Goal: Information Seeking & Learning: Compare options

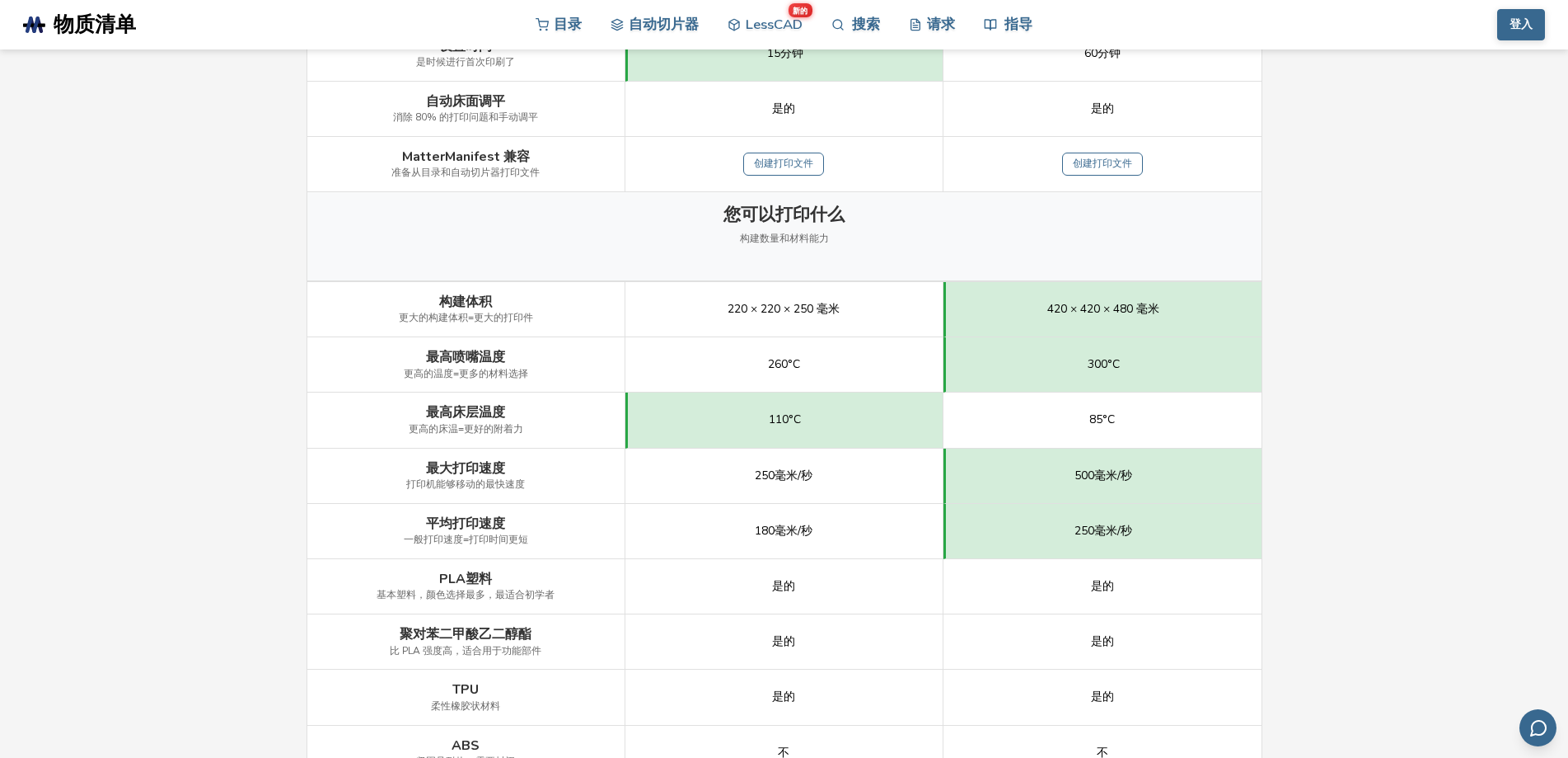
scroll to position [742, 0]
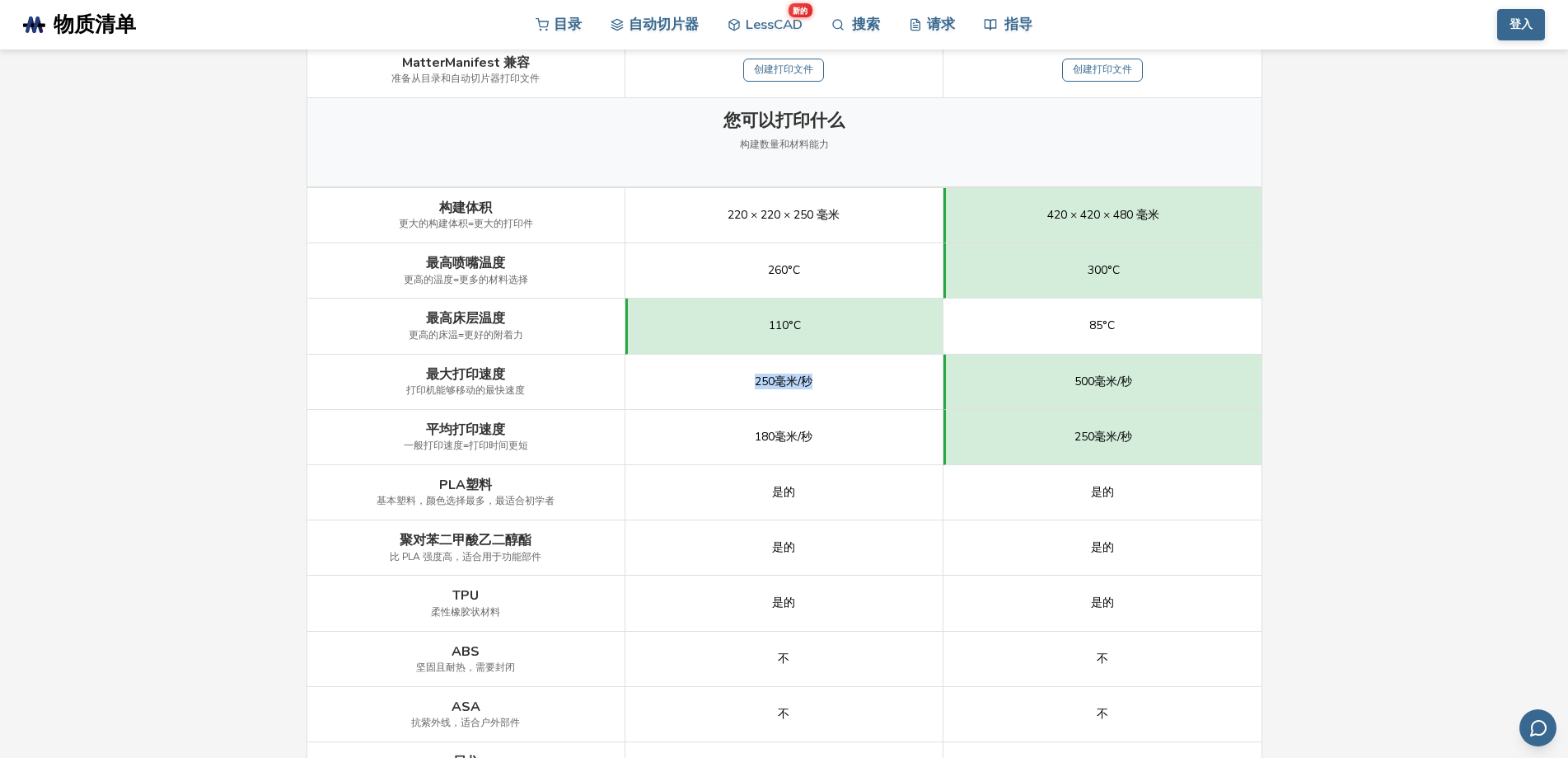
drag, startPoint x: 875, startPoint y: 378, endPoint x: 713, endPoint y: 378, distance: 162.0
click at [713, 378] on div "250毫米/秒" at bounding box center [784, 382] width 318 height 55
copy font "250毫米/秒"
drag, startPoint x: 1175, startPoint y: 378, endPoint x: 1037, endPoint y: 378, distance: 138.0
click at [1037, 378] on div "500毫米/秒" at bounding box center [1103, 382] width 318 height 55
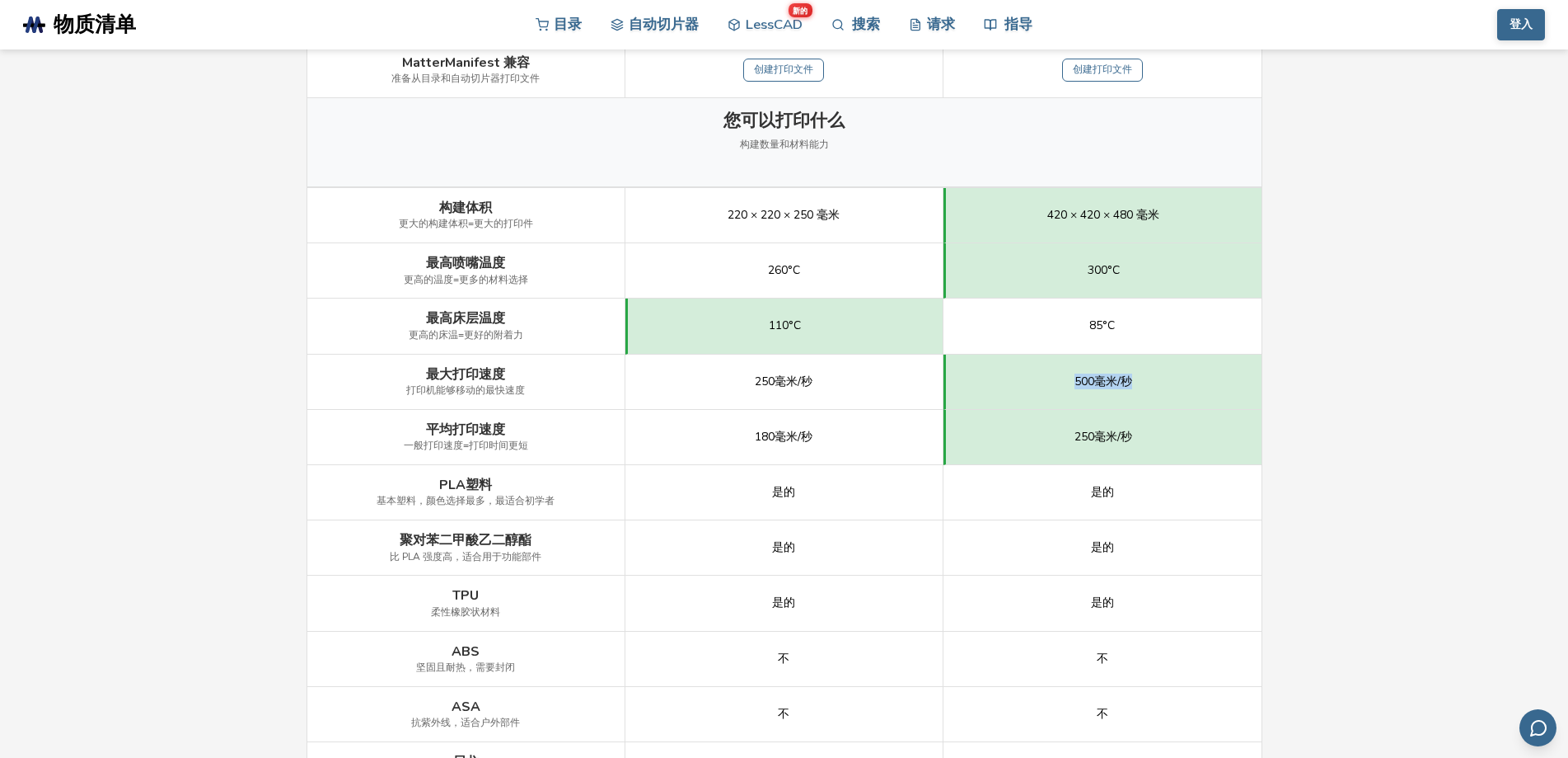
copy font "500毫米/秒"
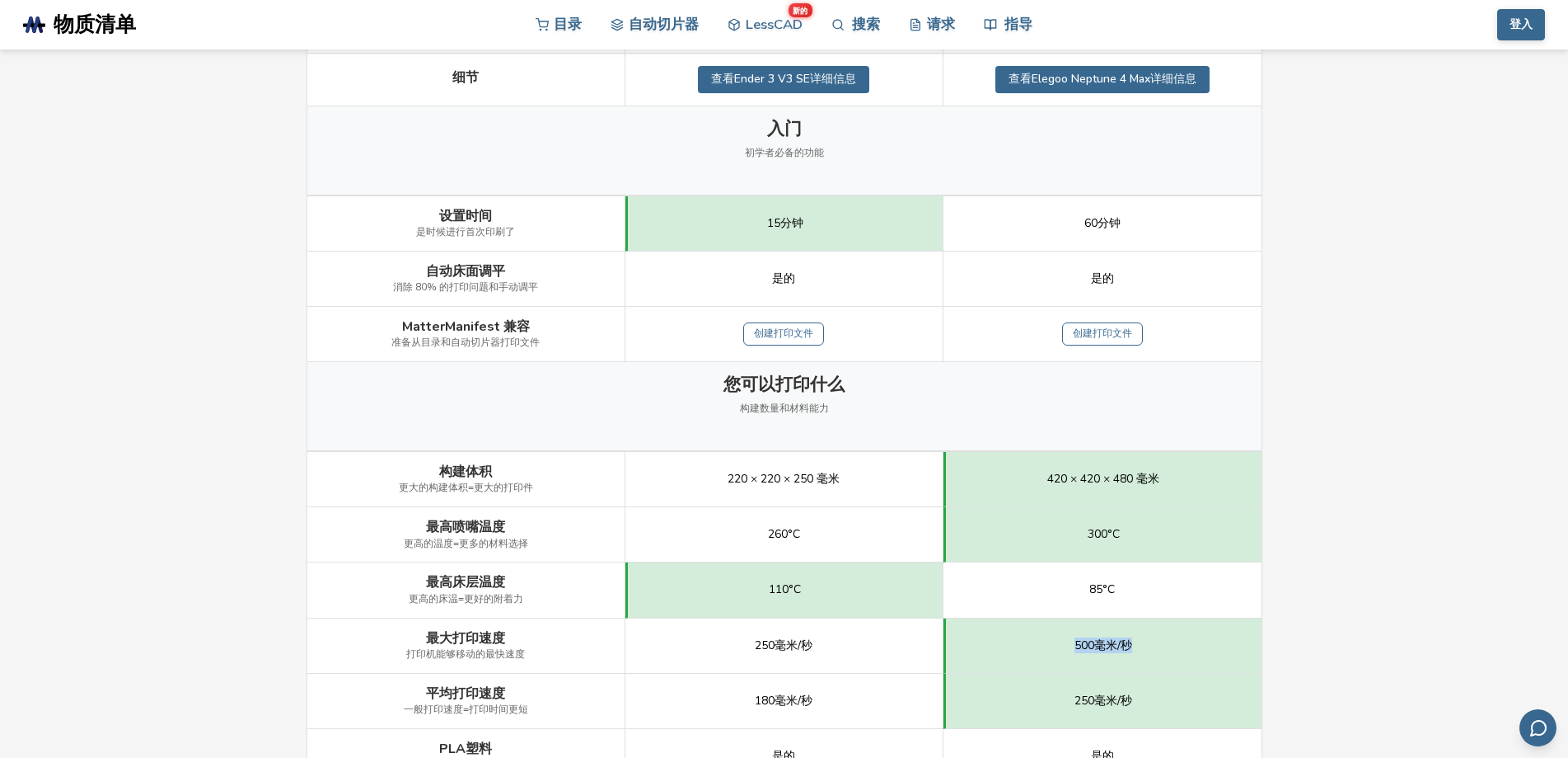
scroll to position [577, 0]
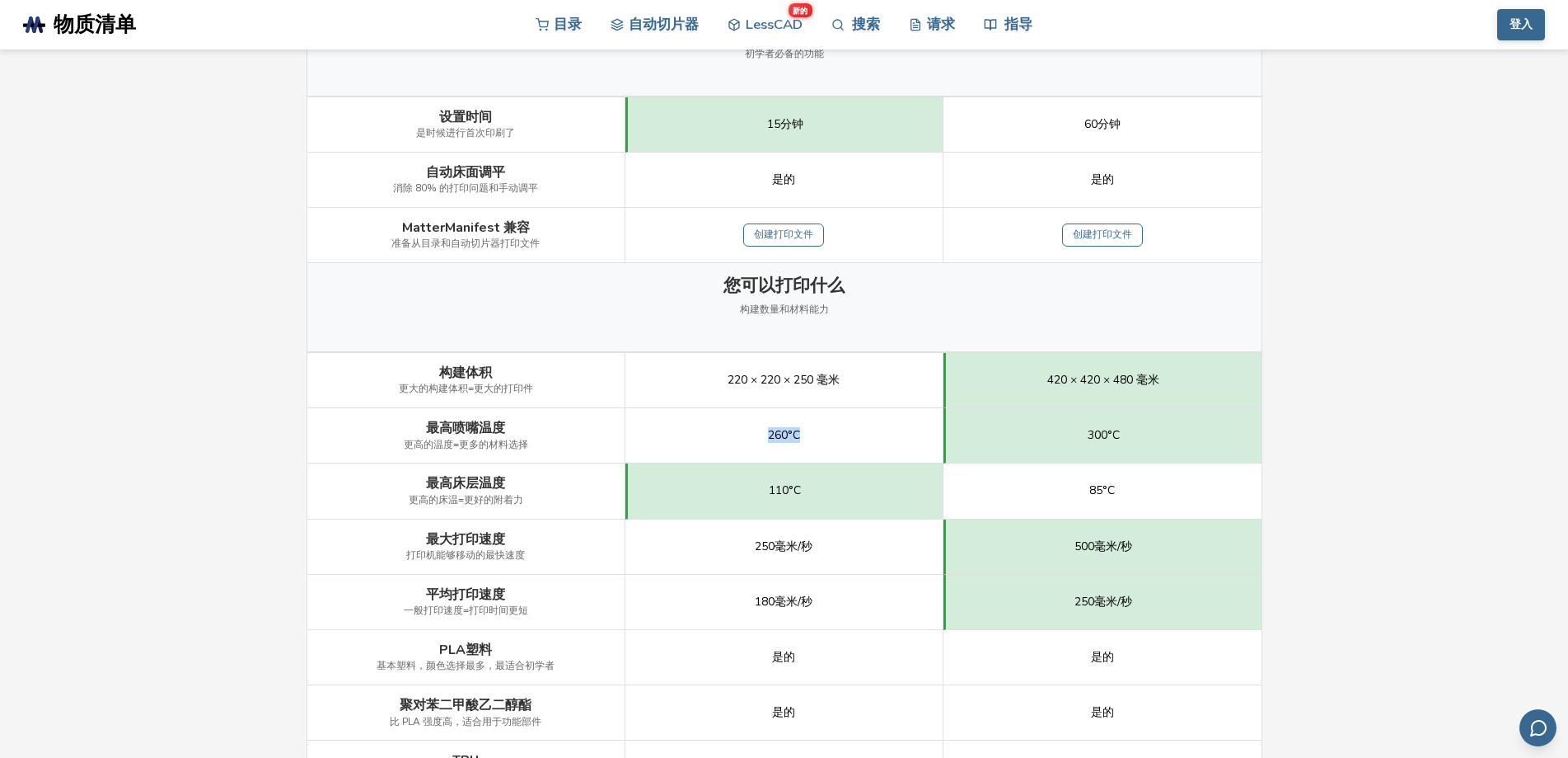
drag, startPoint x: 837, startPoint y: 436, endPoint x: 748, endPoint y: 437, distance: 89.0
click at [748, 437] on div "260°C" at bounding box center [784, 435] width 318 height 55
copy font "260°C"
drag, startPoint x: 857, startPoint y: 377, endPoint x: 711, endPoint y: 374, distance: 146.0
click at [711, 374] on div "220 × 220 × 250 毫米" at bounding box center [784, 380] width 318 height 55
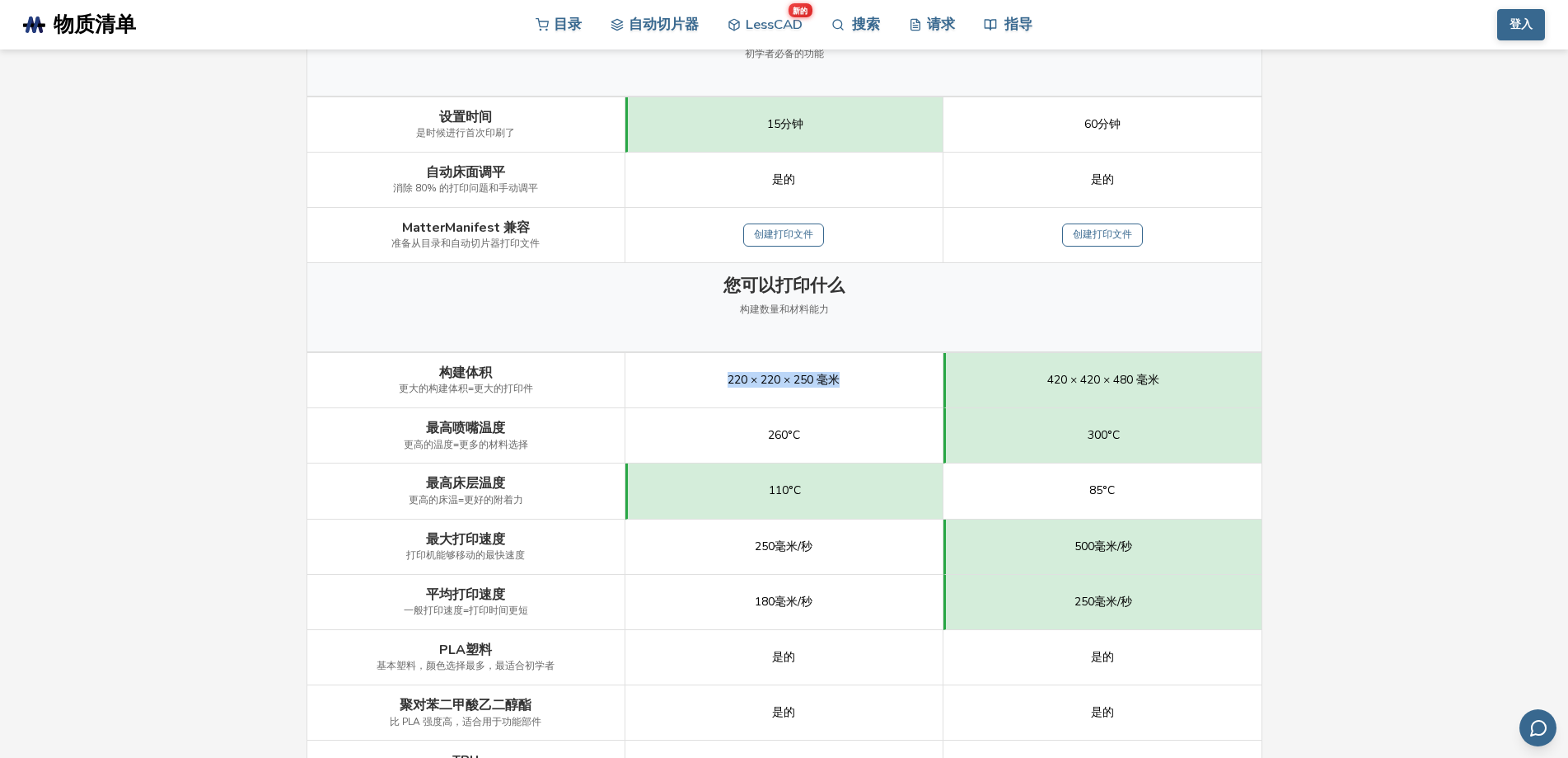
copy font "220 × 220 × 250 毫米"
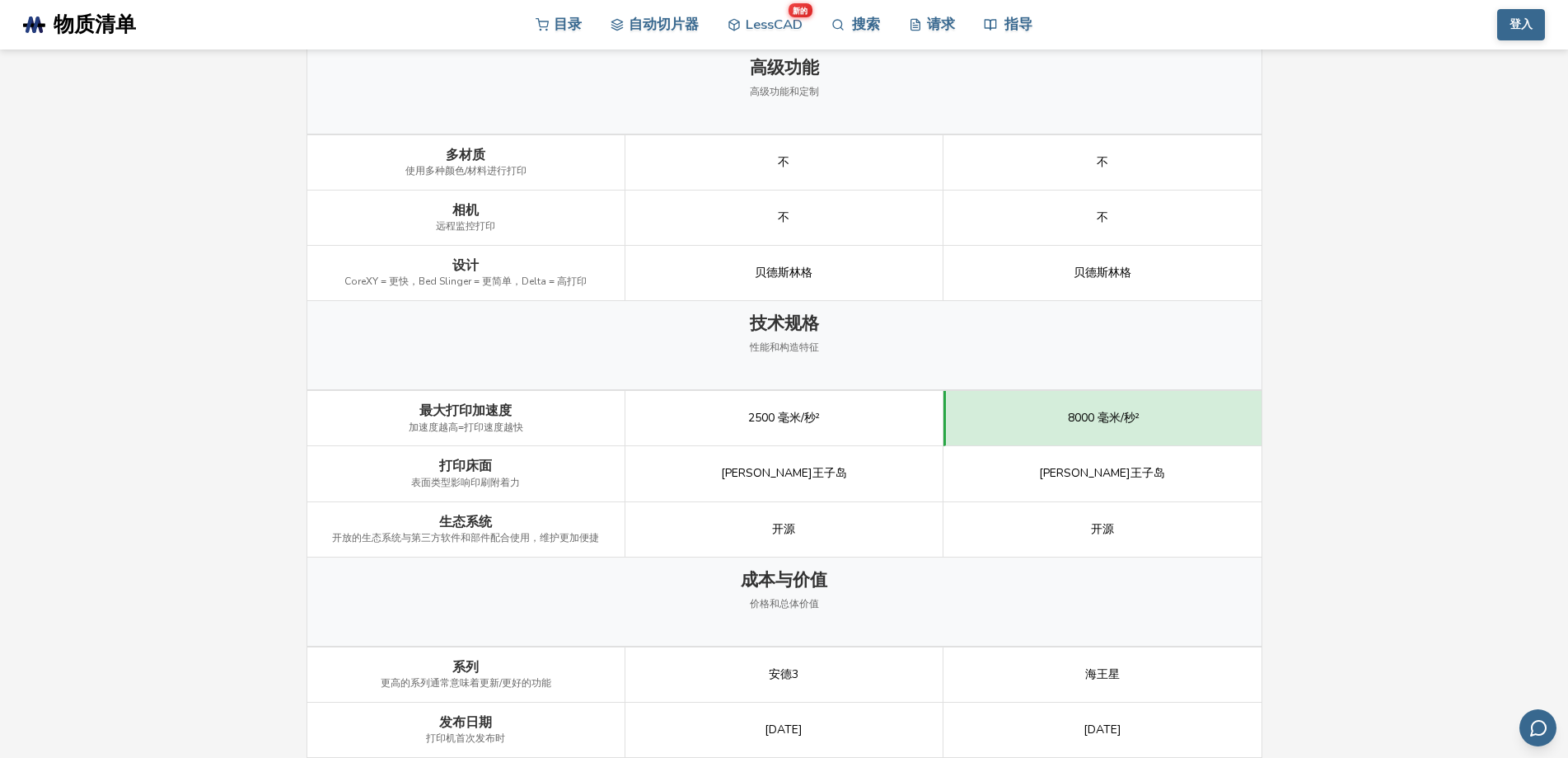
scroll to position [1814, 0]
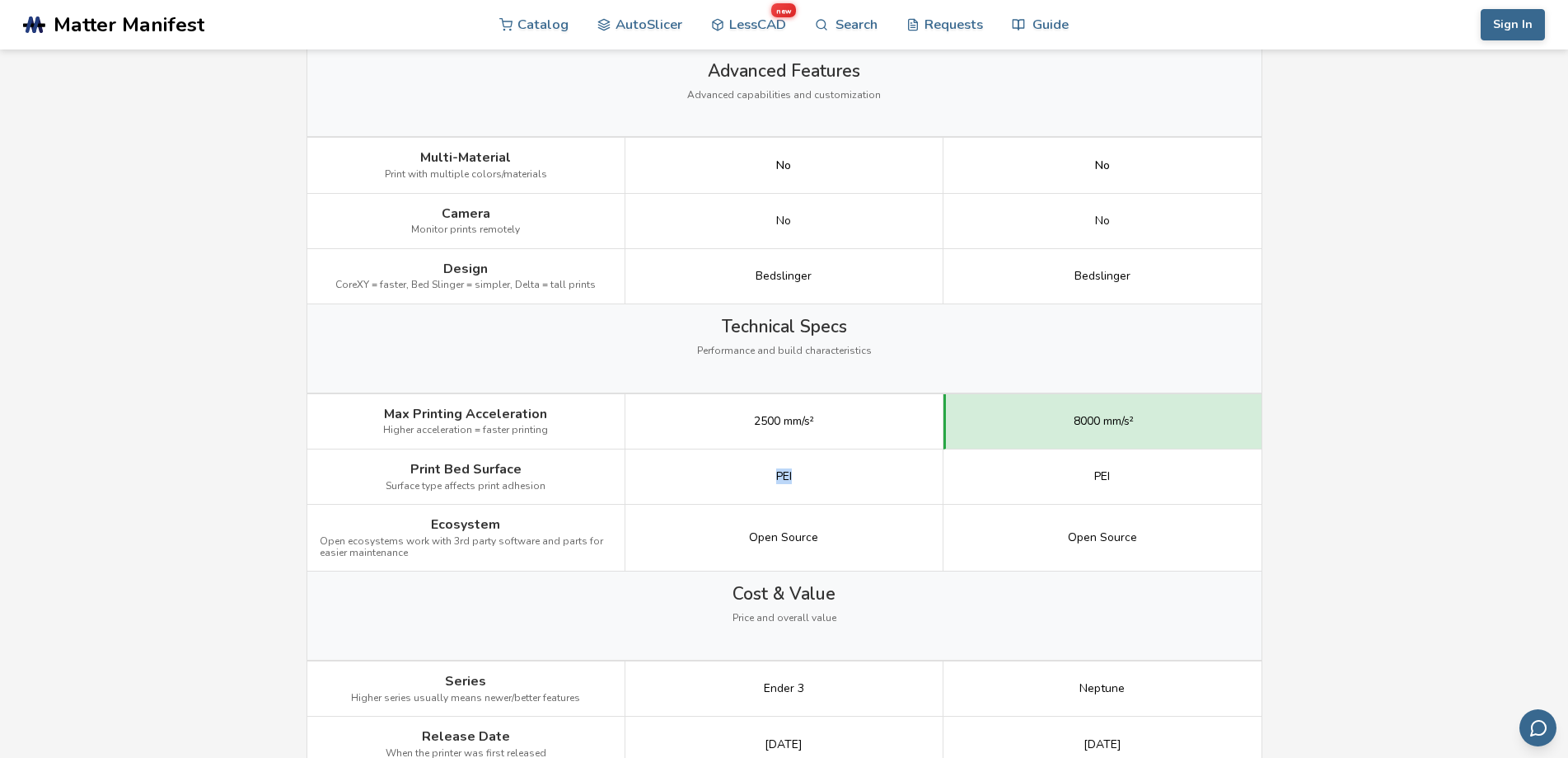
drag, startPoint x: 820, startPoint y: 464, endPoint x: 739, endPoint y: 471, distance: 81.3
click at [739, 471] on div "PEI" at bounding box center [784, 477] width 318 height 55
copy span "PEI"
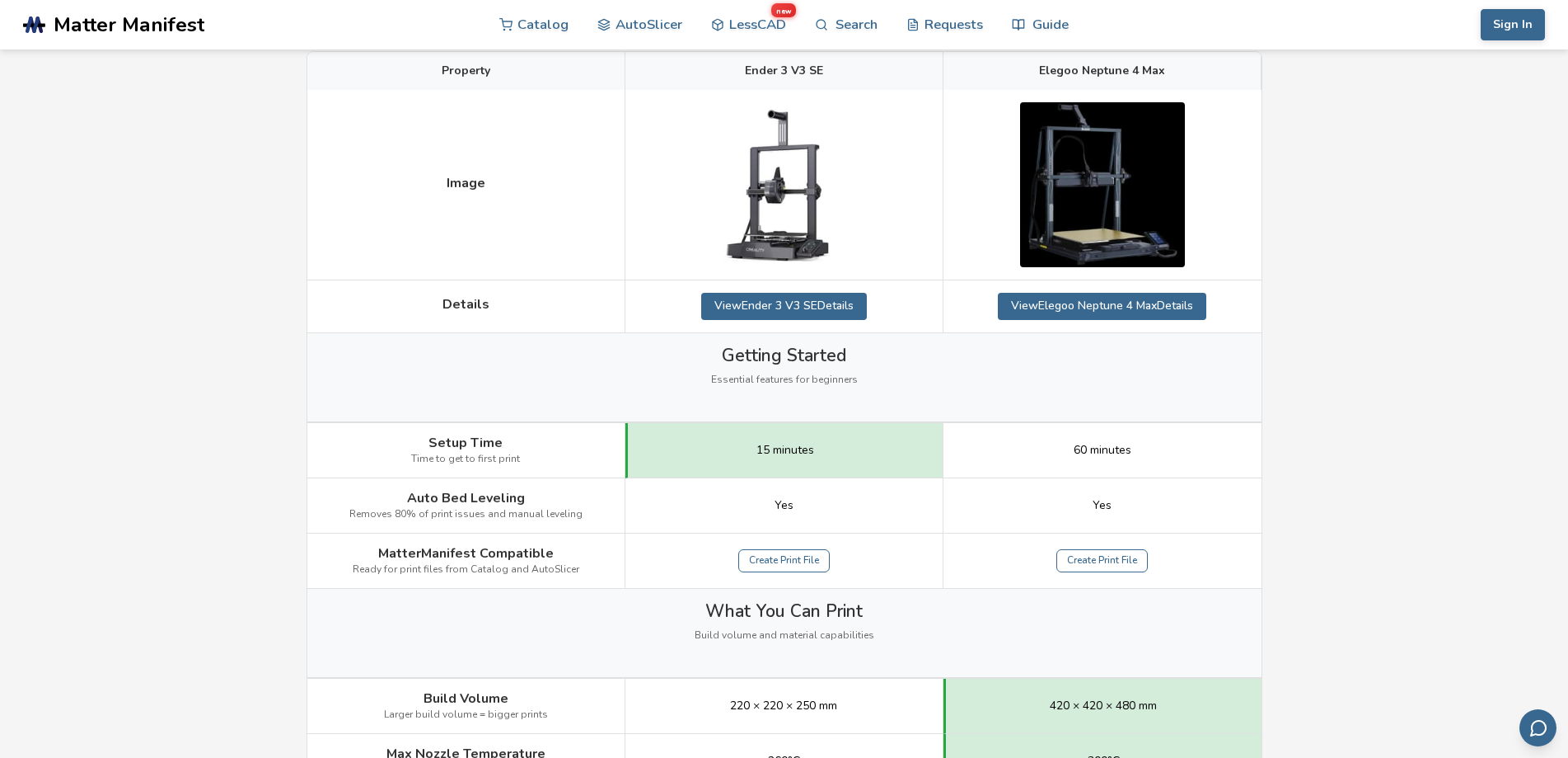
scroll to position [247, 0]
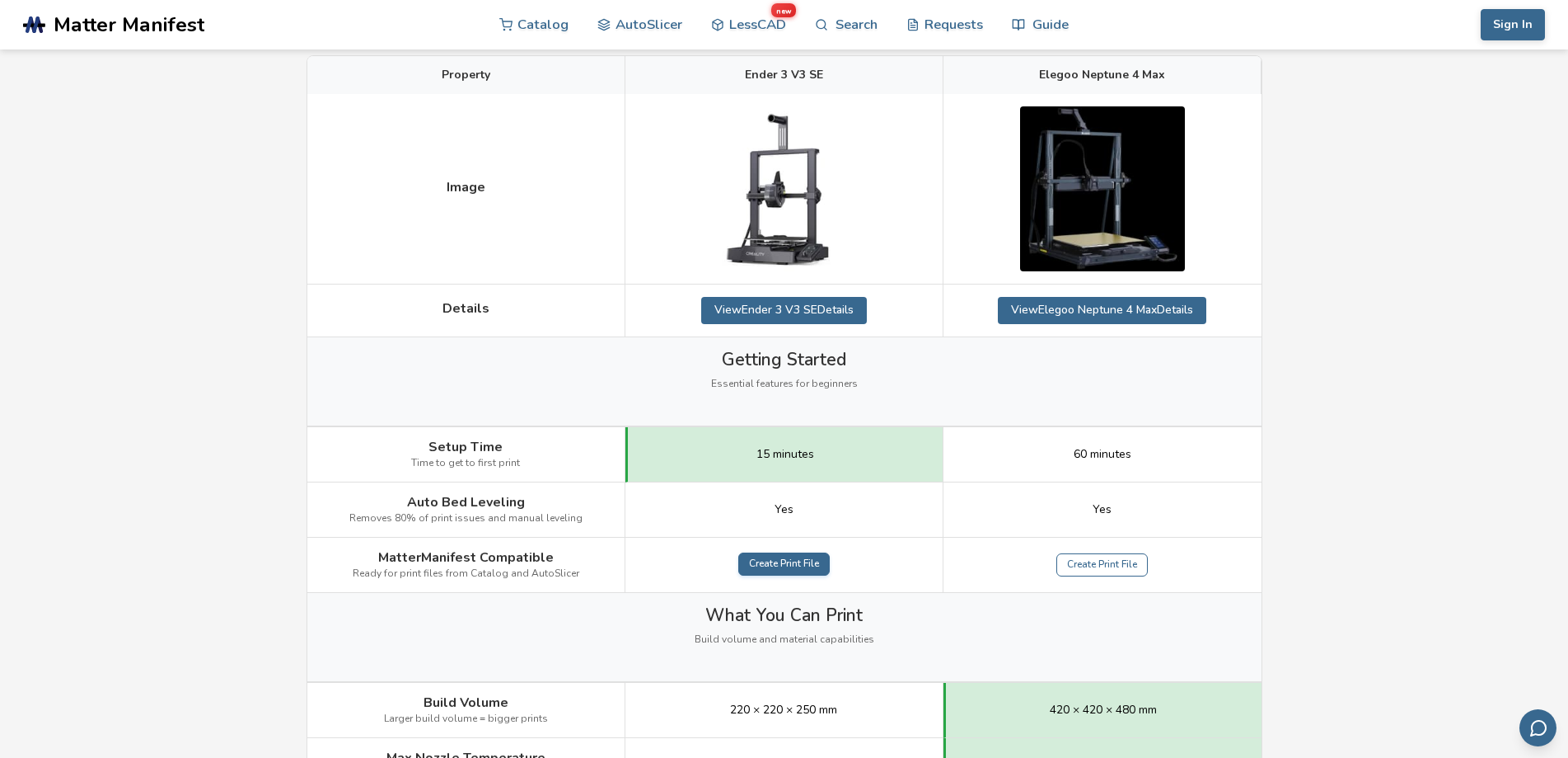
click at [798, 568] on link "Create Print File" at bounding box center [784, 563] width 91 height 24
